Goal: Use online tool/utility: Use online tool/utility

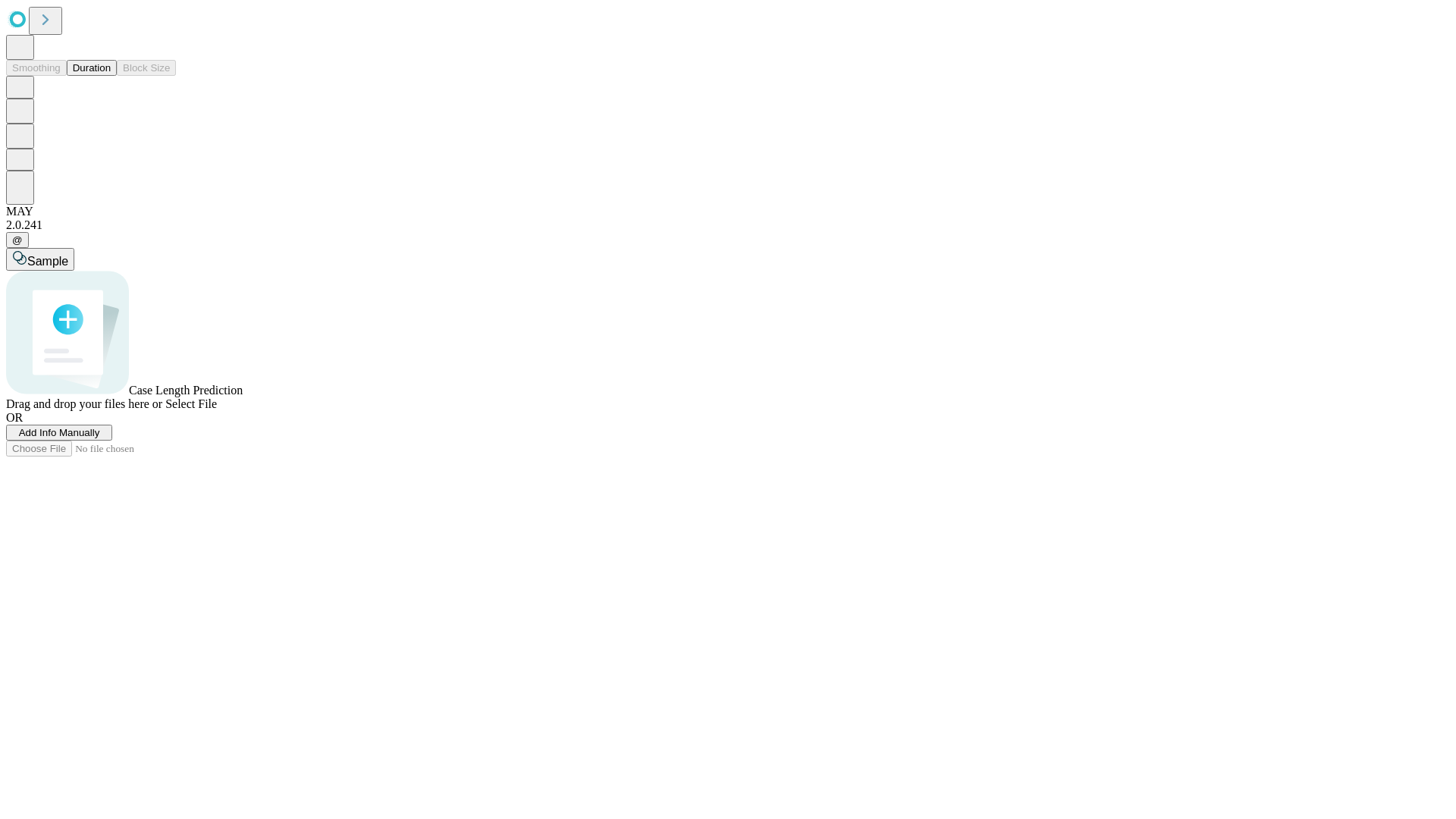
click at [111, 76] on button "Duration" at bounding box center [91, 68] width 50 height 16
click at [68, 255] on span "Sample" at bounding box center [47, 262] width 40 height 13
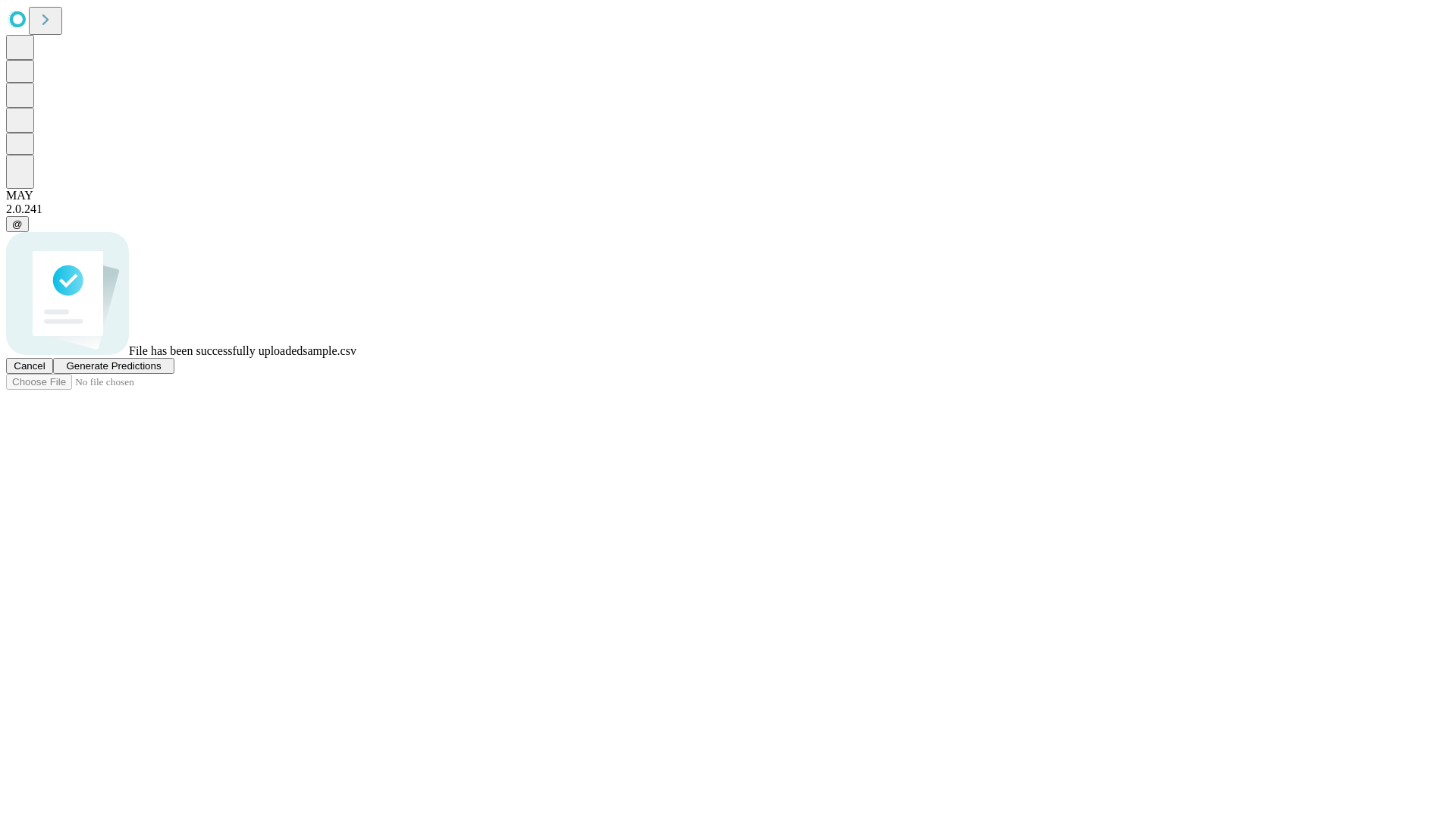
click at [161, 372] on span "Generate Predictions" at bounding box center [113, 366] width 95 height 11
